Goal: Find specific page/section: Find specific page/section

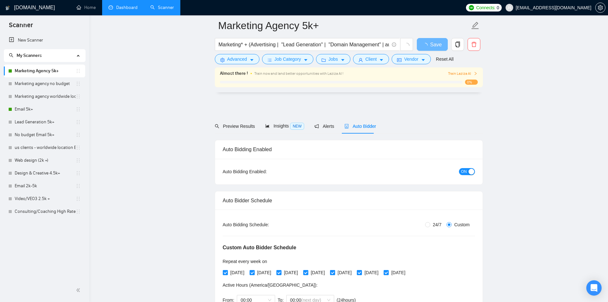
scroll to position [191, 0]
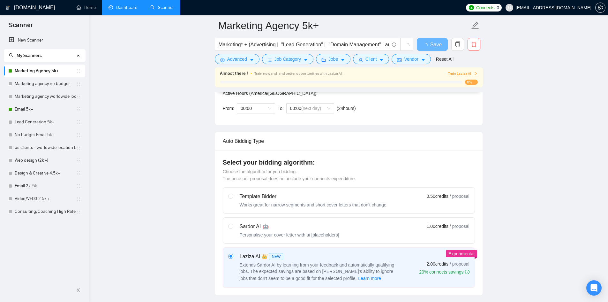
click at [122, 6] on link "Dashboard" at bounding box center [122, 7] width 29 height 5
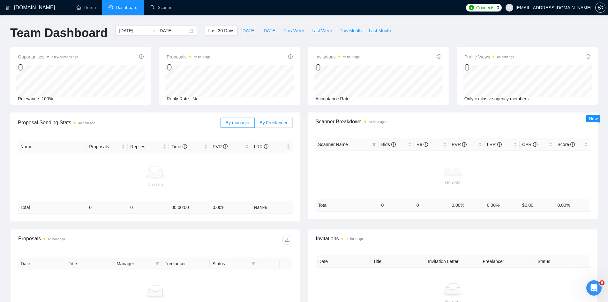
click at [279, 124] on span "By Freelancer" at bounding box center [273, 122] width 28 height 5
click at [255, 124] on input "By Freelancer" at bounding box center [255, 124] width 0 height 0
click at [244, 121] on span "By manager" at bounding box center [238, 122] width 24 height 5
click at [221, 124] on input "By manager" at bounding box center [221, 124] width 0 height 0
click at [269, 123] on span "By Freelancer" at bounding box center [273, 122] width 28 height 5
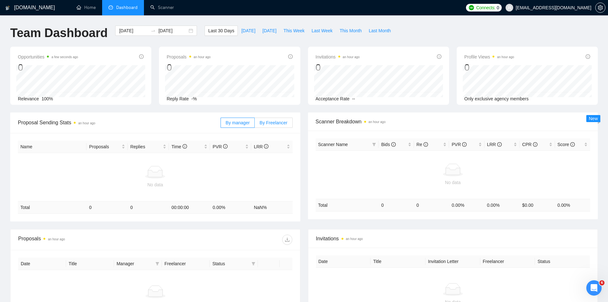
click at [255, 124] on input "By Freelancer" at bounding box center [255, 124] width 0 height 0
click at [240, 121] on span "By manager" at bounding box center [238, 122] width 24 height 5
click at [221, 124] on input "By manager" at bounding box center [221, 124] width 0 height 0
click at [269, 123] on span "By Freelancer" at bounding box center [273, 122] width 28 height 5
click at [255, 124] on input "By Freelancer" at bounding box center [255, 124] width 0 height 0
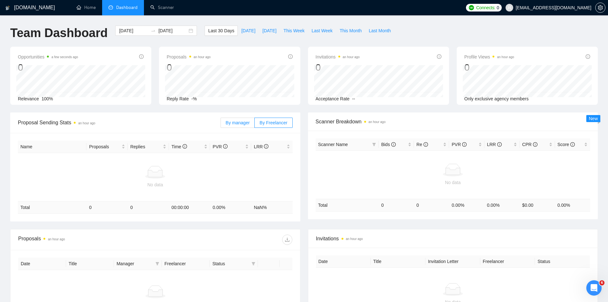
click at [250, 123] on span "By manager" at bounding box center [238, 122] width 24 height 5
click at [221, 124] on input "By manager" at bounding box center [221, 124] width 0 height 0
drag, startPoint x: 270, startPoint y: 123, endPoint x: 252, endPoint y: 125, distance: 18.6
click at [269, 124] on span "By Freelancer" at bounding box center [273, 122] width 28 height 5
click at [252, 125] on span at bounding box center [238, 123] width 34 height 10
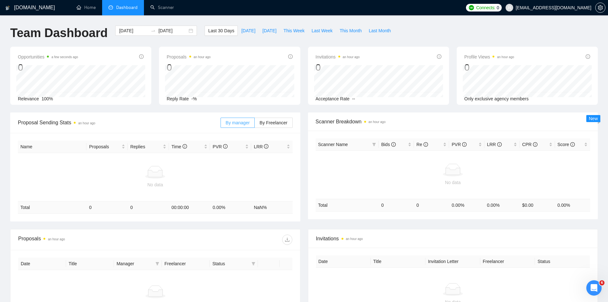
click at [221, 124] on input "By manager" at bounding box center [221, 124] width 0 height 0
click at [275, 126] on label "By Freelancer" at bounding box center [274, 122] width 38 height 10
click at [255, 124] on input "By Freelancer" at bounding box center [255, 124] width 0 height 0
click at [244, 123] on span "By manager" at bounding box center [238, 122] width 24 height 5
click at [221, 124] on input "By manager" at bounding box center [221, 124] width 0 height 0
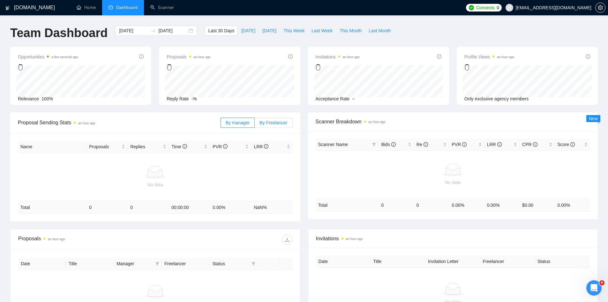
click at [268, 124] on span "By Freelancer" at bounding box center [273, 122] width 28 height 5
click at [255, 124] on input "By Freelancer" at bounding box center [255, 124] width 0 height 0
click at [244, 125] on span "By manager" at bounding box center [238, 122] width 24 height 5
click at [221, 124] on input "By manager" at bounding box center [221, 124] width 0 height 0
